Goal: Information Seeking & Learning: Learn about a topic

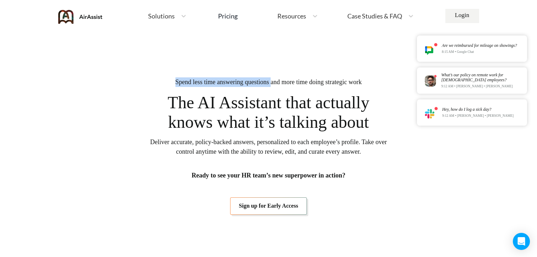
drag, startPoint x: 166, startPoint y: 81, endPoint x: 271, endPoint y: 81, distance: 105.5
click at [271, 81] on span "Spend less time answering questions and more time doing strategic work" at bounding box center [269, 82] width 187 height 10
copy span "Spend less time answering questions"
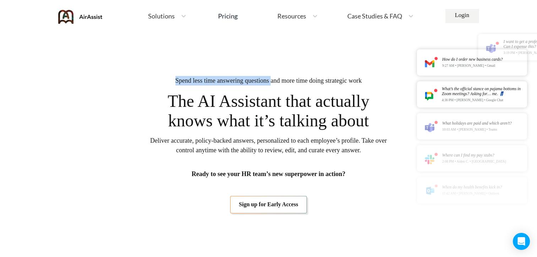
scroll to position [4, 0]
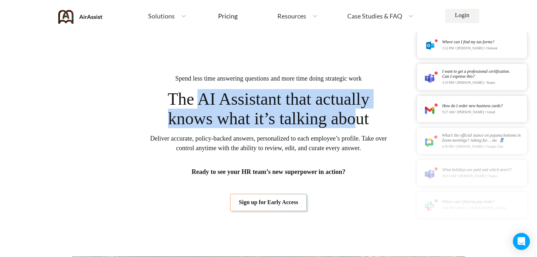
drag, startPoint x: 196, startPoint y: 97, endPoint x: 365, endPoint y: 126, distance: 171.0
click at [365, 126] on span "The AI Assistant that actually knows what it’s talking about" at bounding box center [268, 108] width 221 height 39
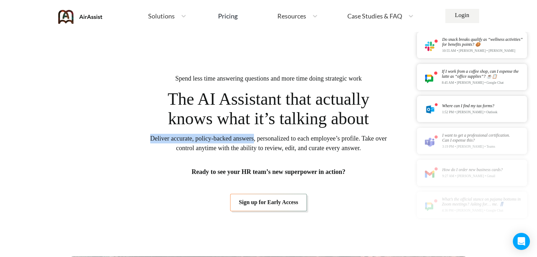
drag, startPoint x: 153, startPoint y: 139, endPoint x: 266, endPoint y: 136, distance: 112.3
click at [266, 136] on span "Deliver accurate, policy-backed answers, personalized to each employee’s profil…" at bounding box center [269, 143] width 238 height 19
copy span "Deliver accurate, policy-backed answers"
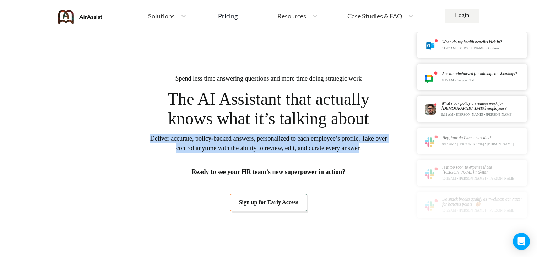
click at [383, 148] on span "Deliver accurate, policy-backed answers, personalized to each employee’s profil…" at bounding box center [269, 143] width 238 height 19
copy span "Deliver accurate, policy-backed answers, personalized to each employee’s profil…"
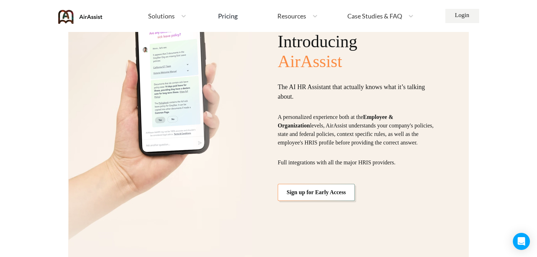
scroll to position [656, 0]
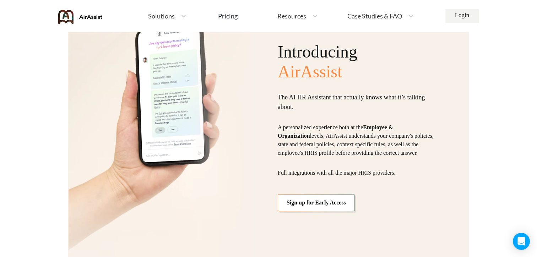
drag, startPoint x: 280, startPoint y: 120, endPoint x: 335, endPoint y: 155, distance: 64.8
click at [335, 155] on p "A personalized experience both at the Employee & Organization levels, AirAssist…" at bounding box center [358, 140] width 160 height 34
copy p "A personalized experience both at the Employee & Organization levels, AirAssist…"
click at [369, 156] on p "A personalized experience both at the Employee & Organization levels, AirAssist…" at bounding box center [358, 140] width 160 height 34
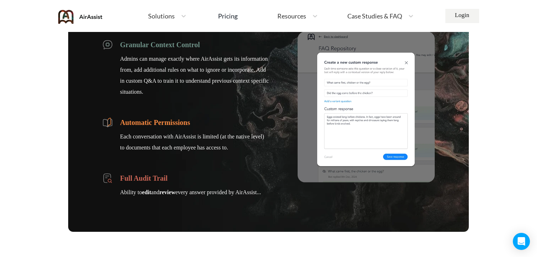
scroll to position [937, 0]
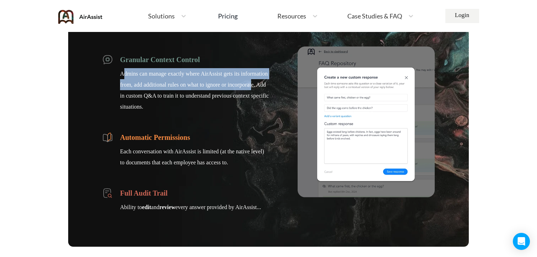
drag, startPoint x: 123, startPoint y: 72, endPoint x: 146, endPoint y: 91, distance: 29.6
click at [146, 91] on span "Admins can manage exactly where AirAssist gets its information from, add additi…" at bounding box center [194, 90] width 149 height 44
drag, startPoint x: 151, startPoint y: 96, endPoint x: 114, endPoint y: 71, distance: 44.0
click at [114, 71] on li "Granular Context Control Admins can manage exactly where AirAssist gets its inf…" at bounding box center [185, 83] width 167 height 58
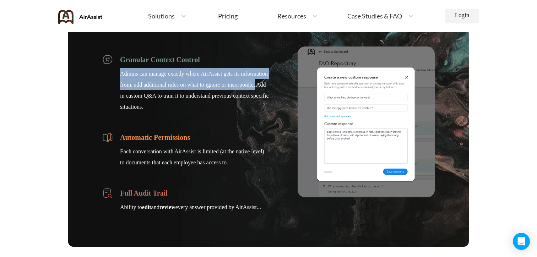
copy span "Admins can manage exactly where AirAssist gets its information from, add additi…"
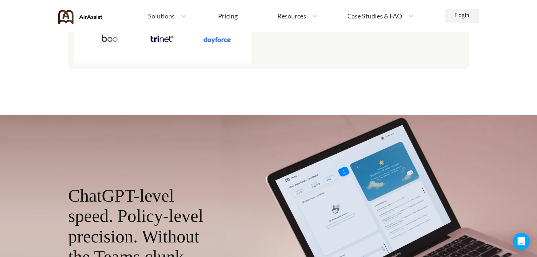
scroll to position [1573, 0]
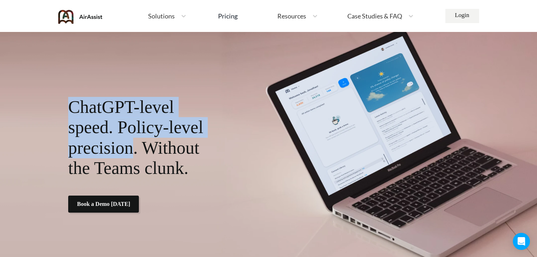
drag, startPoint x: 72, startPoint y: 116, endPoint x: 141, endPoint y: 159, distance: 81.8
click at [141, 159] on p "ChatGPT-level speed. Policy-level precision. Without the Teams clunk." at bounding box center [143, 138] width 151 height 82
copy p "ChatGPT-level speed. Policy-level precision"
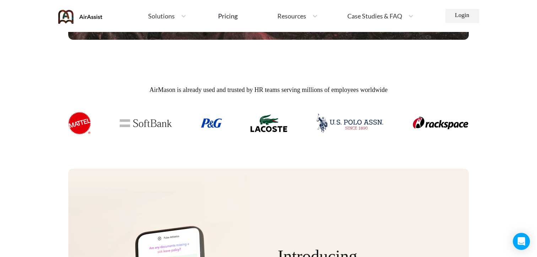
scroll to position [451, 0]
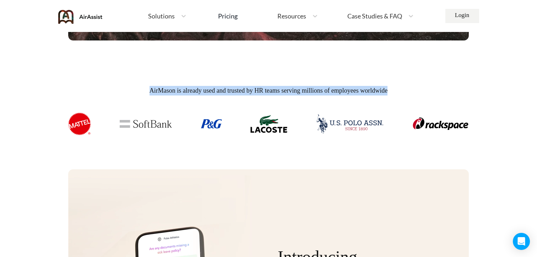
drag, startPoint x: 373, startPoint y: 89, endPoint x: 128, endPoint y: 87, distance: 245.2
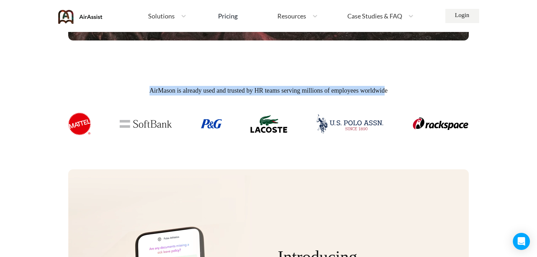
drag, startPoint x: 393, startPoint y: 91, endPoint x: 139, endPoint y: 91, distance: 254.0
click at [150, 91] on span "AirMason is already used and trusted by HR teams serving millions of employees …" at bounding box center [269, 91] width 238 height 10
copy span "AirMason is already used and trusted by HR teams serving millions of employees …"
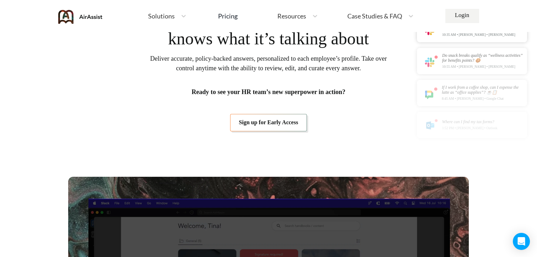
scroll to position [0, 0]
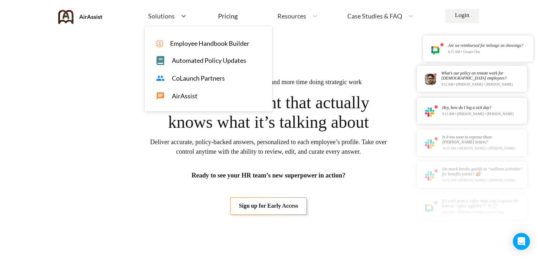
click at [169, 18] on span "Solutions" at bounding box center [161, 16] width 27 height 6
click at [175, 78] on span "CoLaunch Partners" at bounding box center [198, 78] width 53 height 7
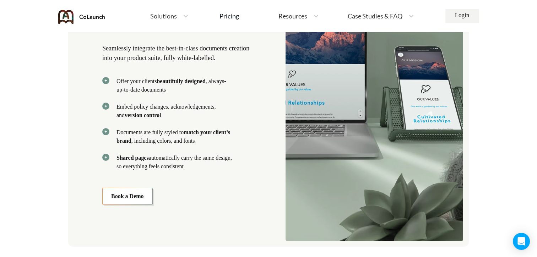
scroll to position [1172, 0]
drag, startPoint x: 118, startPoint y: 156, endPoint x: 218, endPoint y: 164, distance: 100.2
click at [218, 164] on p "Shared pages automatically carry the same design, so everything feels consistent" at bounding box center [175, 162] width 117 height 17
copy p "Shared pages automatically carry the same design, so everything feels consistent"
click at [222, 141] on p "Documents are fully styled to match your client’s brand , including colors, and…" at bounding box center [175, 137] width 117 height 17
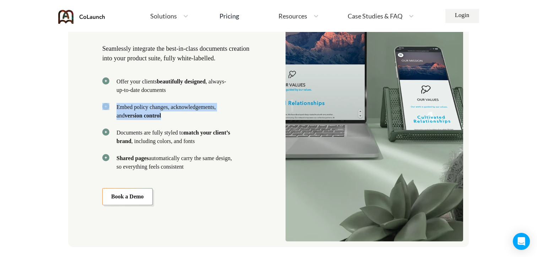
drag, startPoint x: 174, startPoint y: 112, endPoint x: 112, endPoint y: 107, distance: 62.1
click at [112, 107] on li "Embed policy changes, acknowledgements, and version control" at bounding box center [167, 111] width 131 height 17
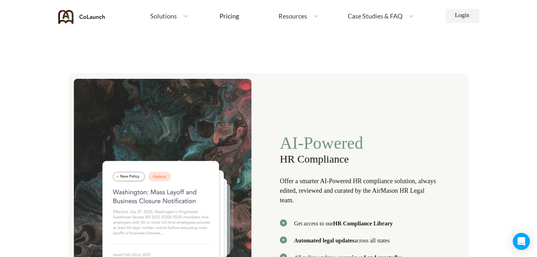
scroll to position [1513, 0]
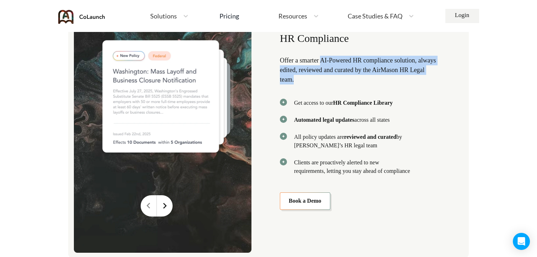
drag, startPoint x: 326, startPoint y: 56, endPoint x: 324, endPoint y: 74, distance: 17.9
click at [324, 74] on p "Offer a smarter AI-Powered HR compliance solution, always edited, reviewed and …" at bounding box center [359, 70] width 158 height 29
copy p "AI-Powered HR compliance solution, always edited, reviewed and curated by the A…"
